Goal: Use online tool/utility: Utilize a website feature to perform a specific function

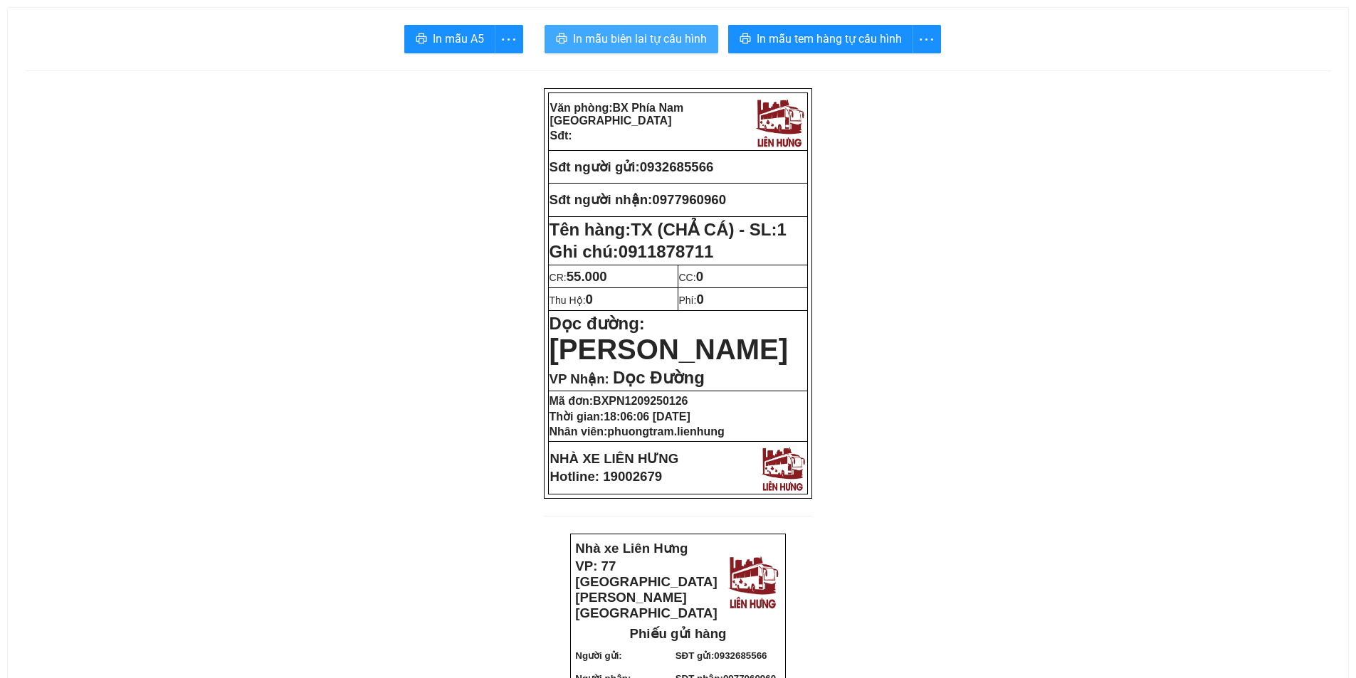
click at [633, 38] on span "In mẫu biên lai tự cấu hình" at bounding box center [640, 39] width 134 height 18
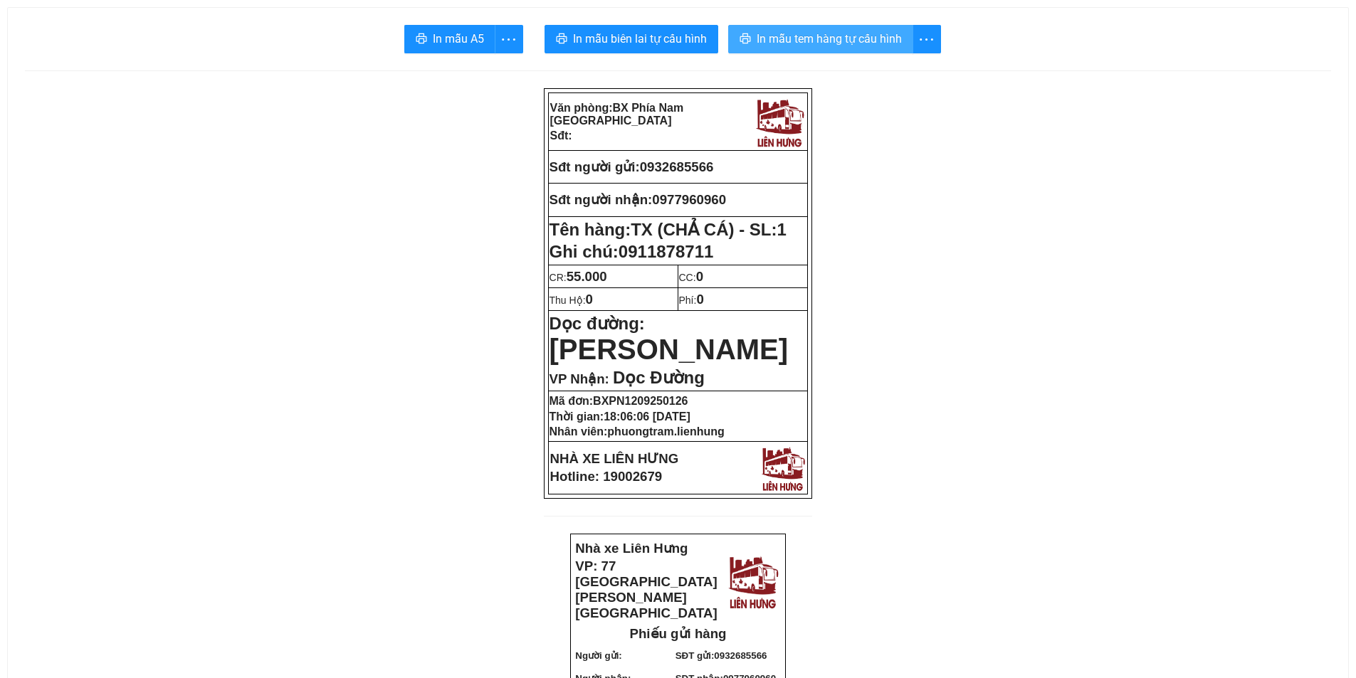
click at [799, 26] on button "In mẫu tem hàng tự cấu hình" at bounding box center [820, 39] width 185 height 28
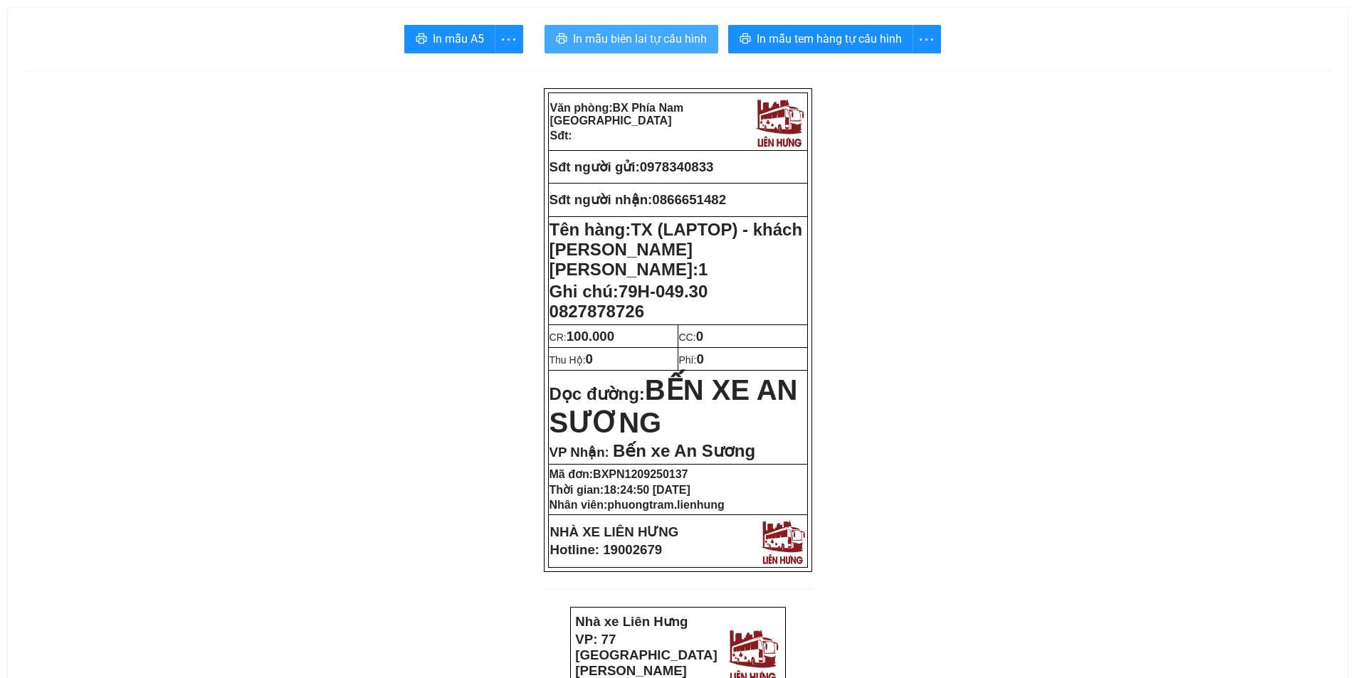
click at [588, 43] on span "In mẫu biên lai tự cấu hình" at bounding box center [640, 39] width 134 height 18
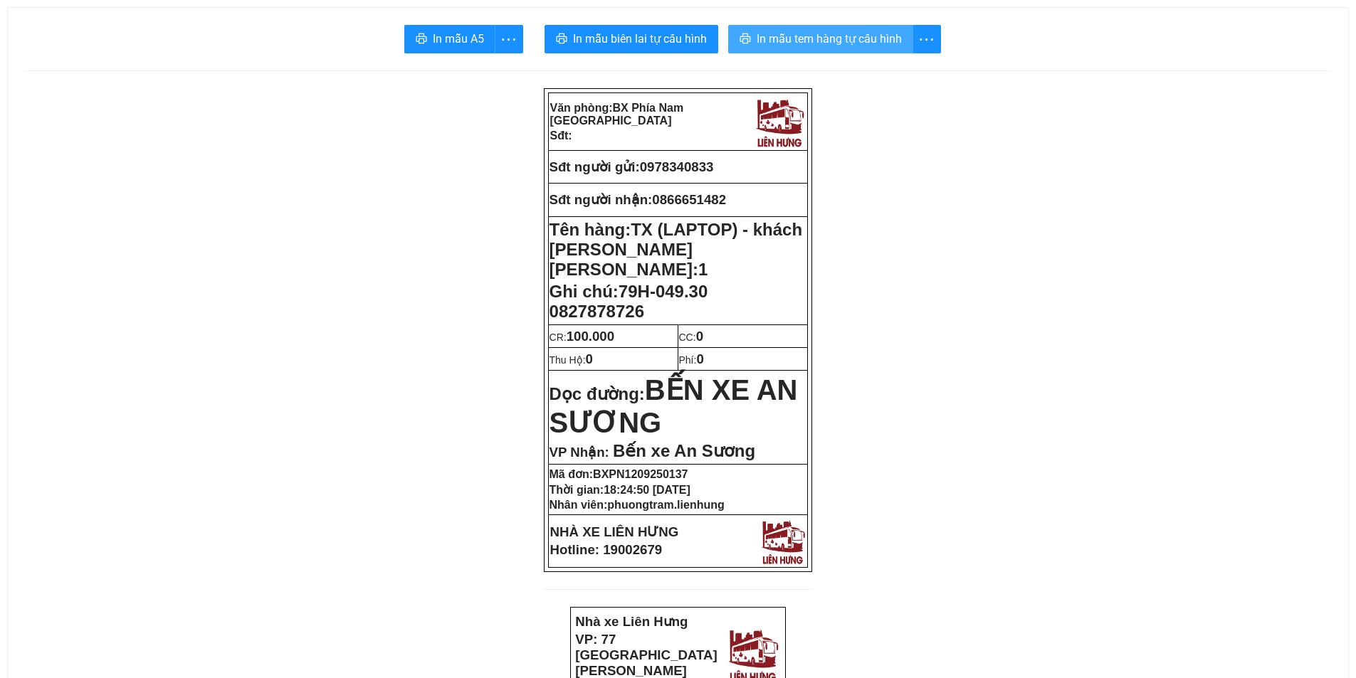
click at [806, 38] on span "In mẫu tem hàng tự cấu hình" at bounding box center [829, 39] width 145 height 18
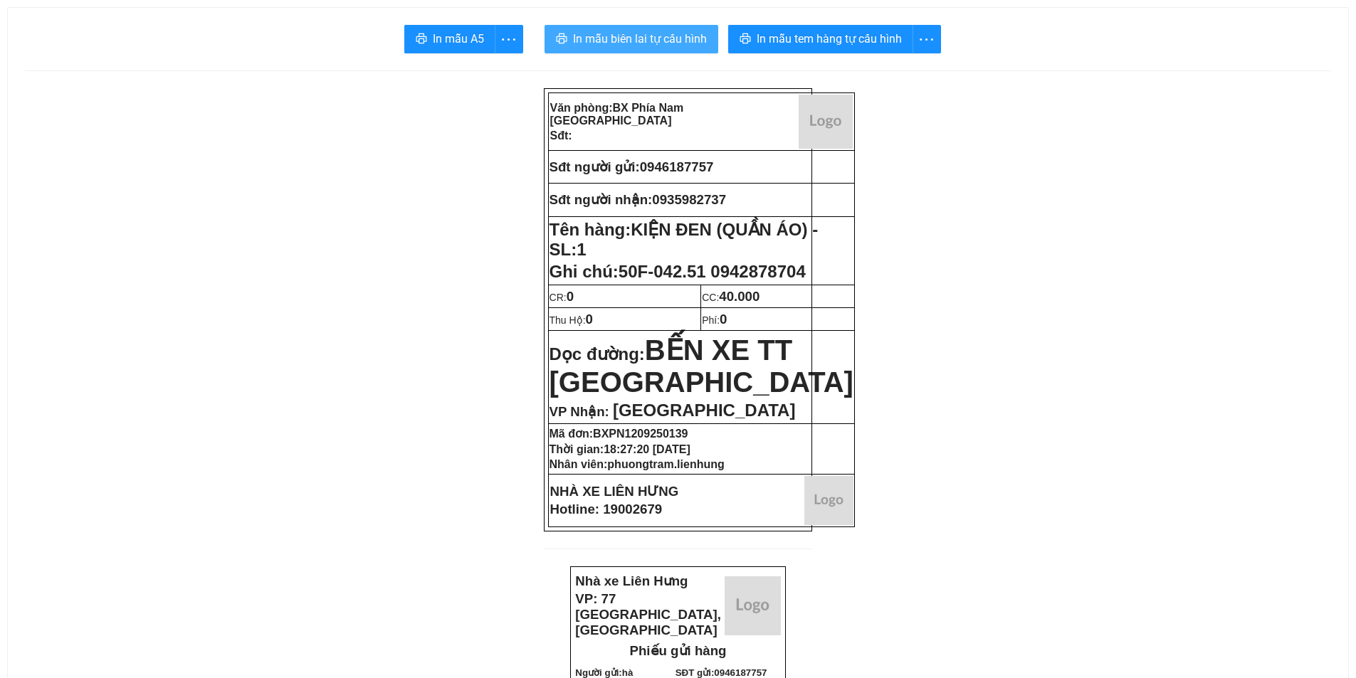
click at [636, 38] on span "In mẫu biên lai tự cấu hình" at bounding box center [640, 39] width 134 height 18
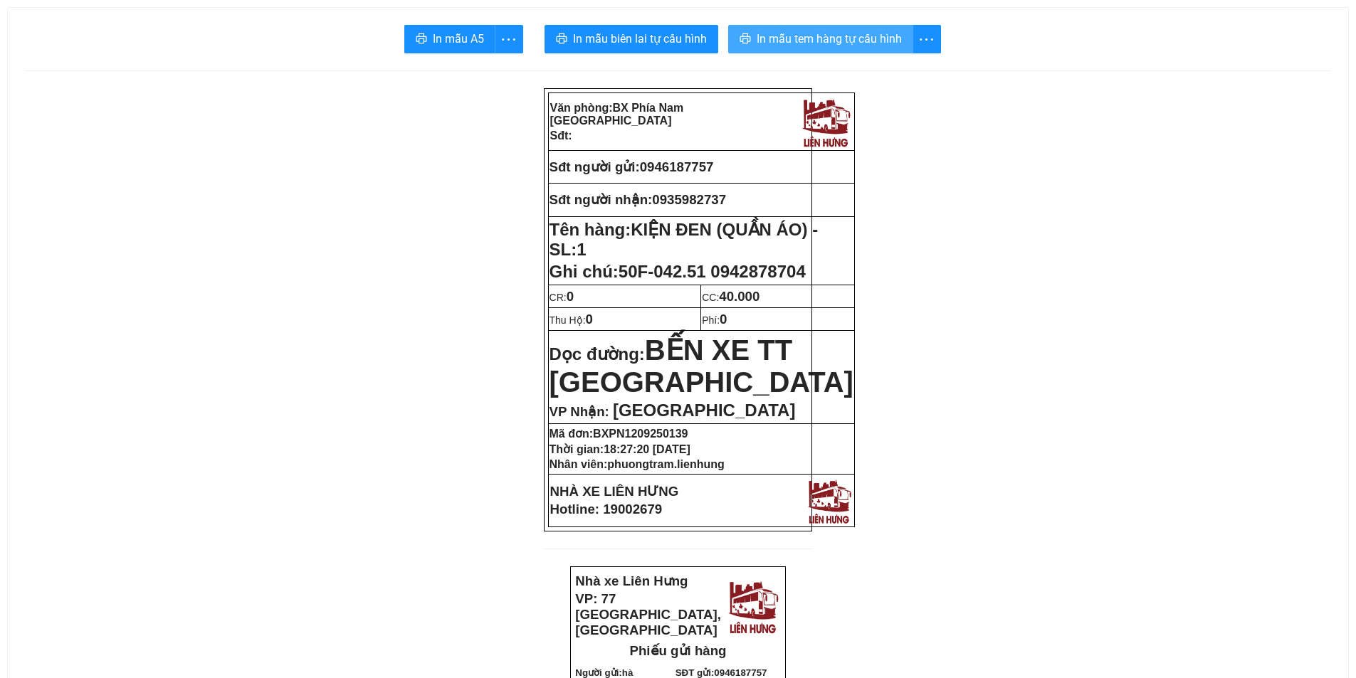
click at [811, 41] on span "In mẫu tem hàng tự cấu hình" at bounding box center [829, 39] width 145 height 18
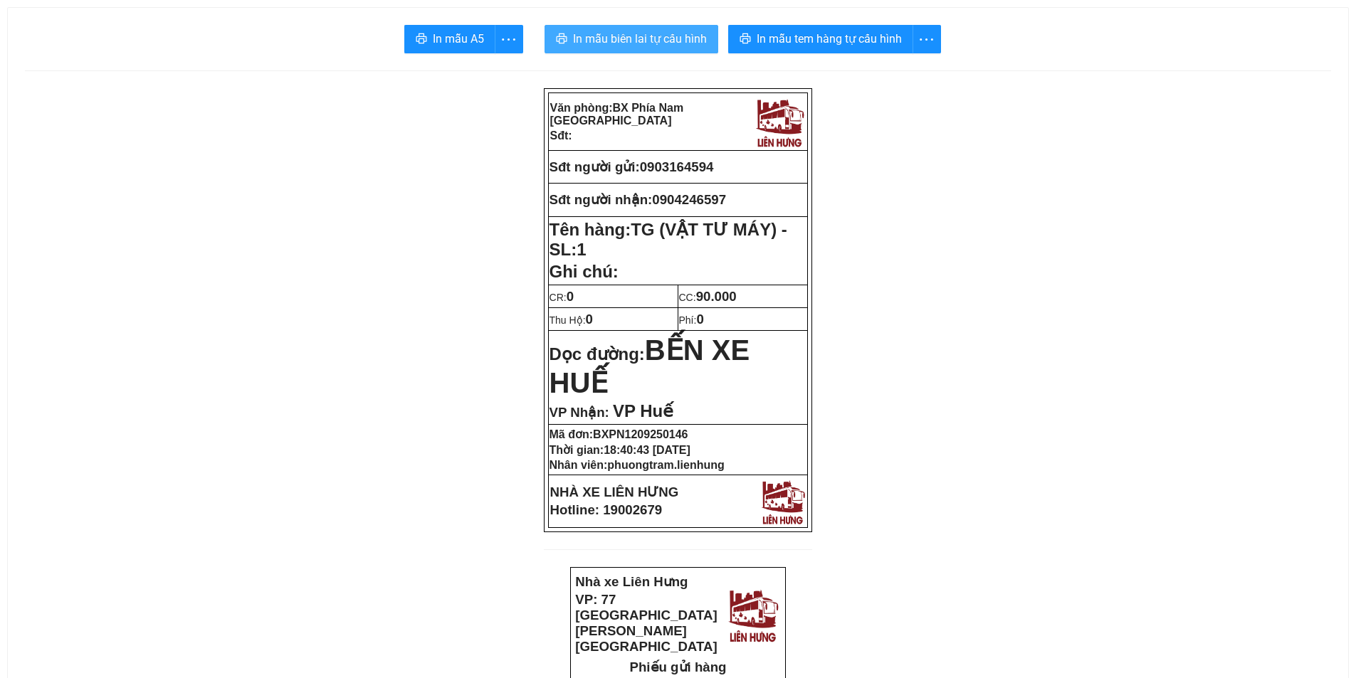
click at [644, 33] on span "In mẫu biên lai tự cấu hình" at bounding box center [640, 39] width 134 height 18
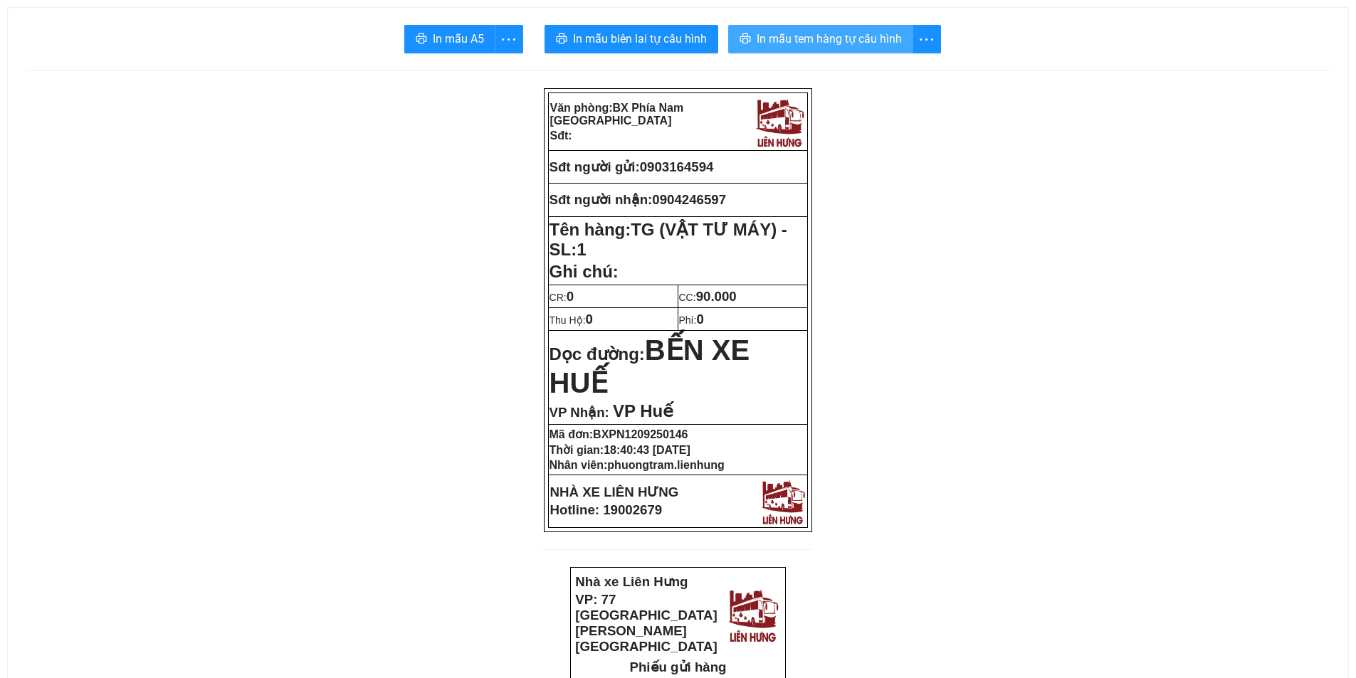
click at [831, 47] on span "In mẫu tem hàng tự cấu hình" at bounding box center [829, 39] width 145 height 18
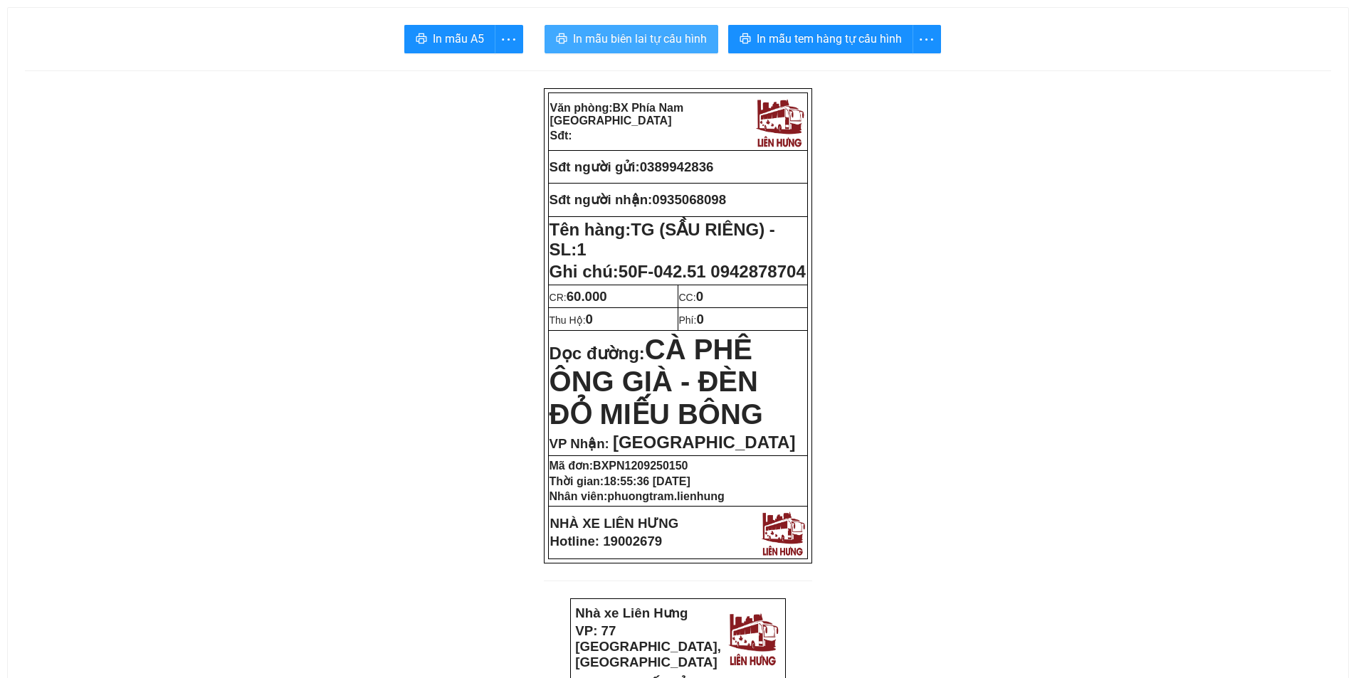
click at [638, 27] on button "In mẫu biên lai tự cấu hình" at bounding box center [631, 39] width 174 height 28
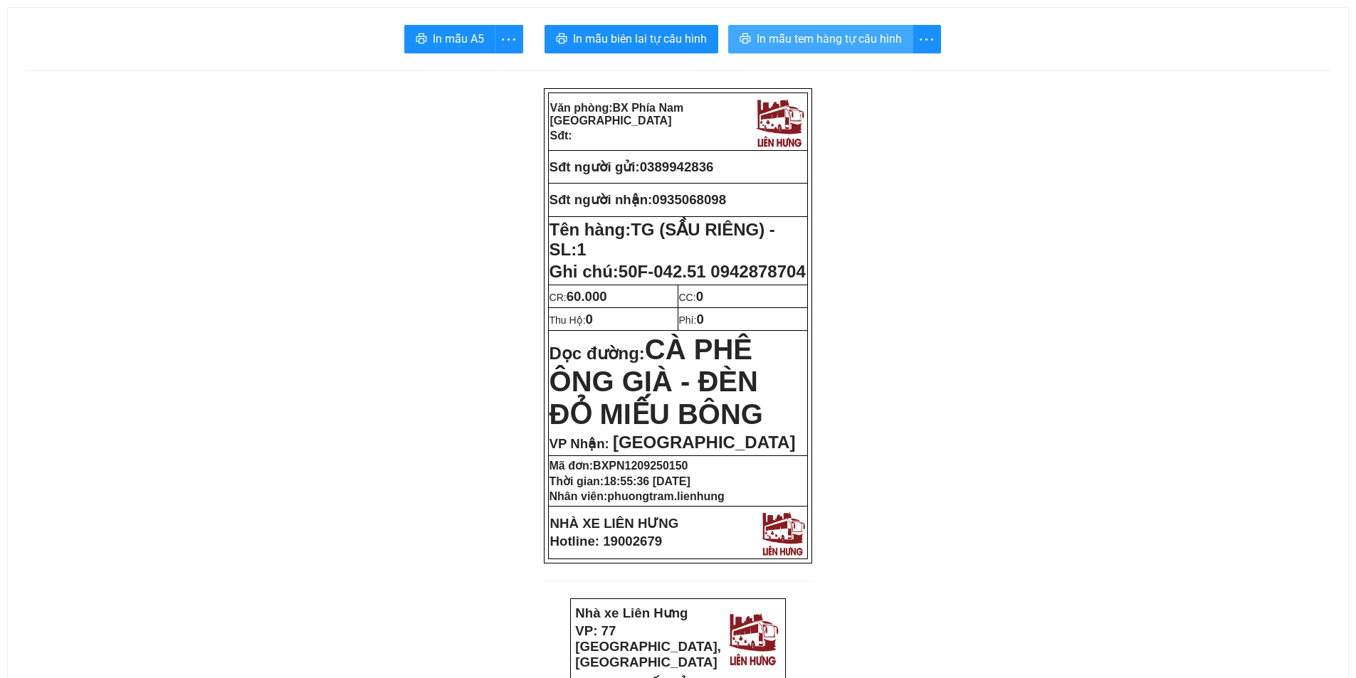
click at [800, 46] on span "In mẫu tem hàng tự cấu hình" at bounding box center [829, 39] width 145 height 18
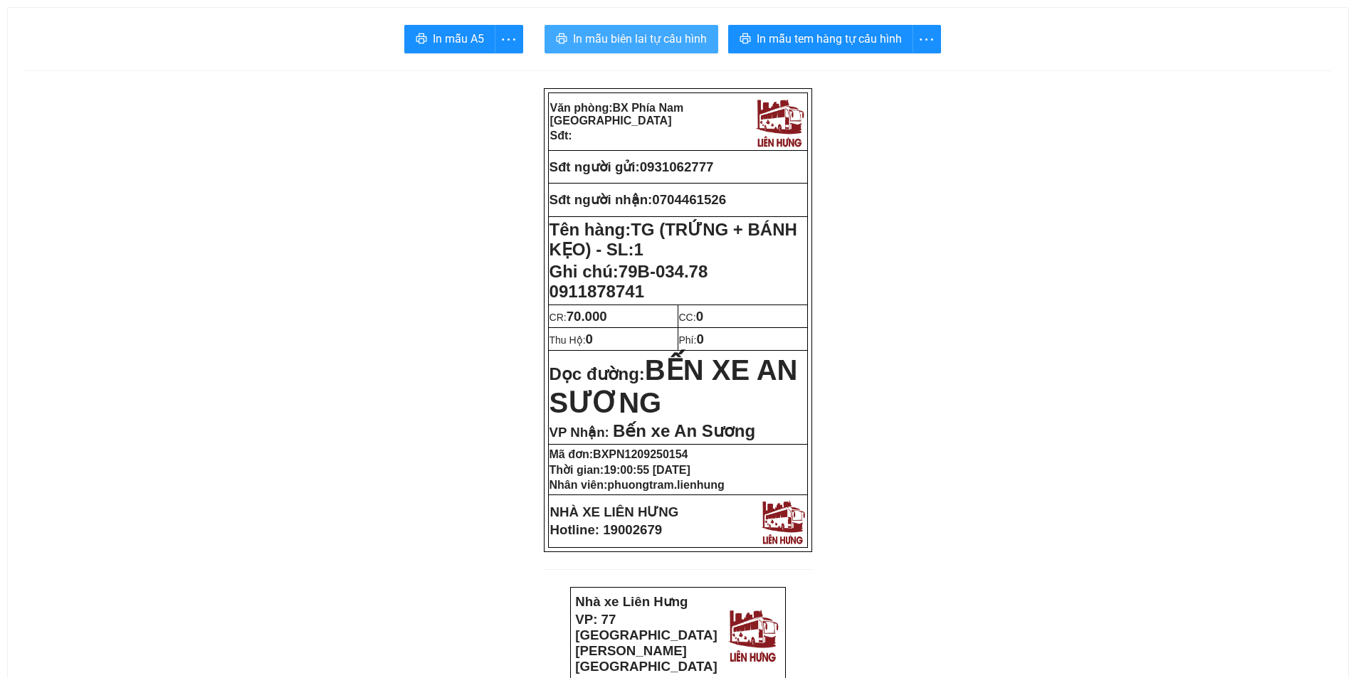
click at [636, 41] on span "In mẫu biên lai tự cấu hình" at bounding box center [640, 39] width 134 height 18
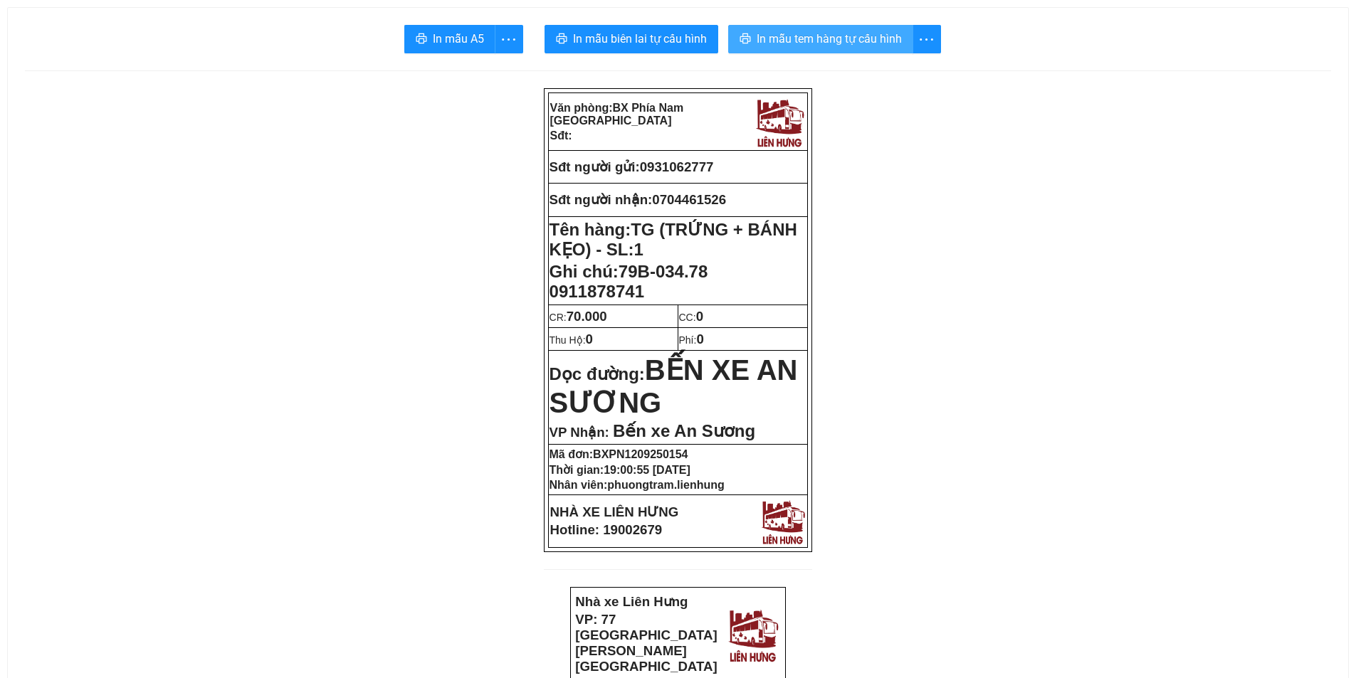
click at [814, 38] on span "In mẫu tem hàng tự cấu hình" at bounding box center [829, 39] width 145 height 18
